Goal: Register for event/course

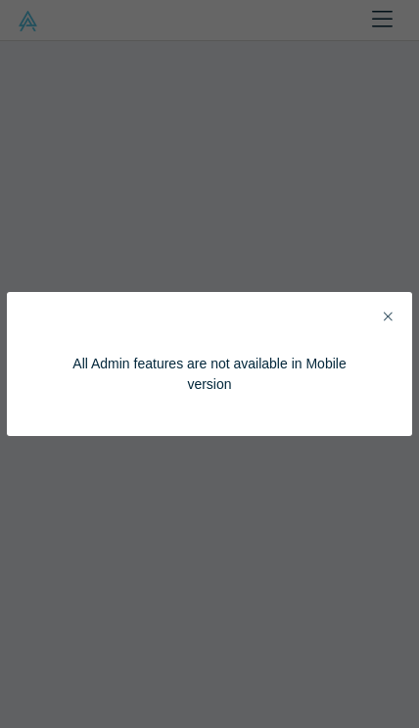
click at [379, 308] on button "Close" at bounding box center [388, 317] width 21 height 23
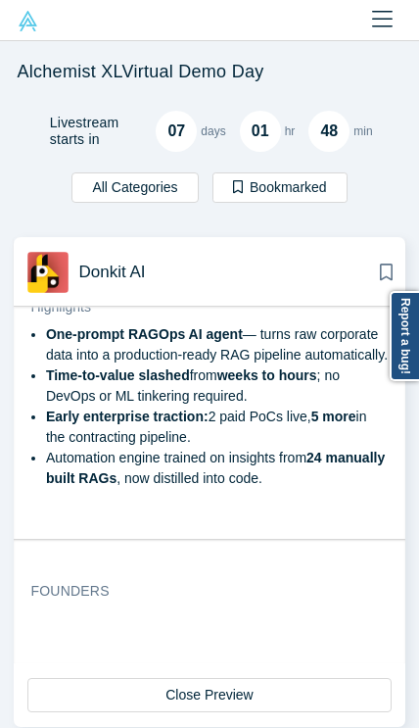
scroll to position [1134, 0]
click at [323, 695] on button "Close Preview" at bounding box center [209, 695] width 364 height 34
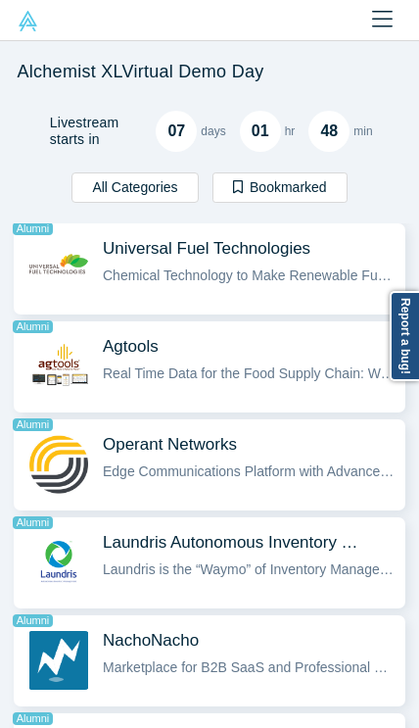
scroll to position [1605, 0]
